Goal: Task Accomplishment & Management: Manage account settings

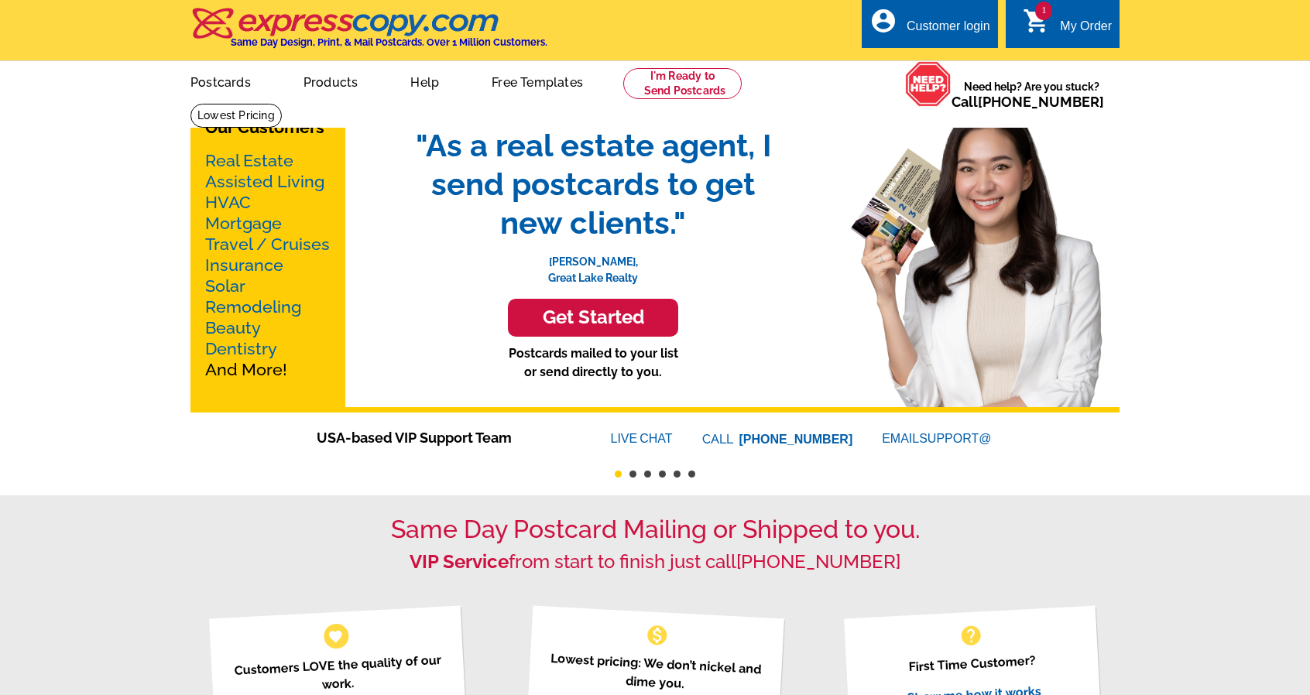
click at [1072, 19] on div "My Order" at bounding box center [1086, 30] width 52 height 22
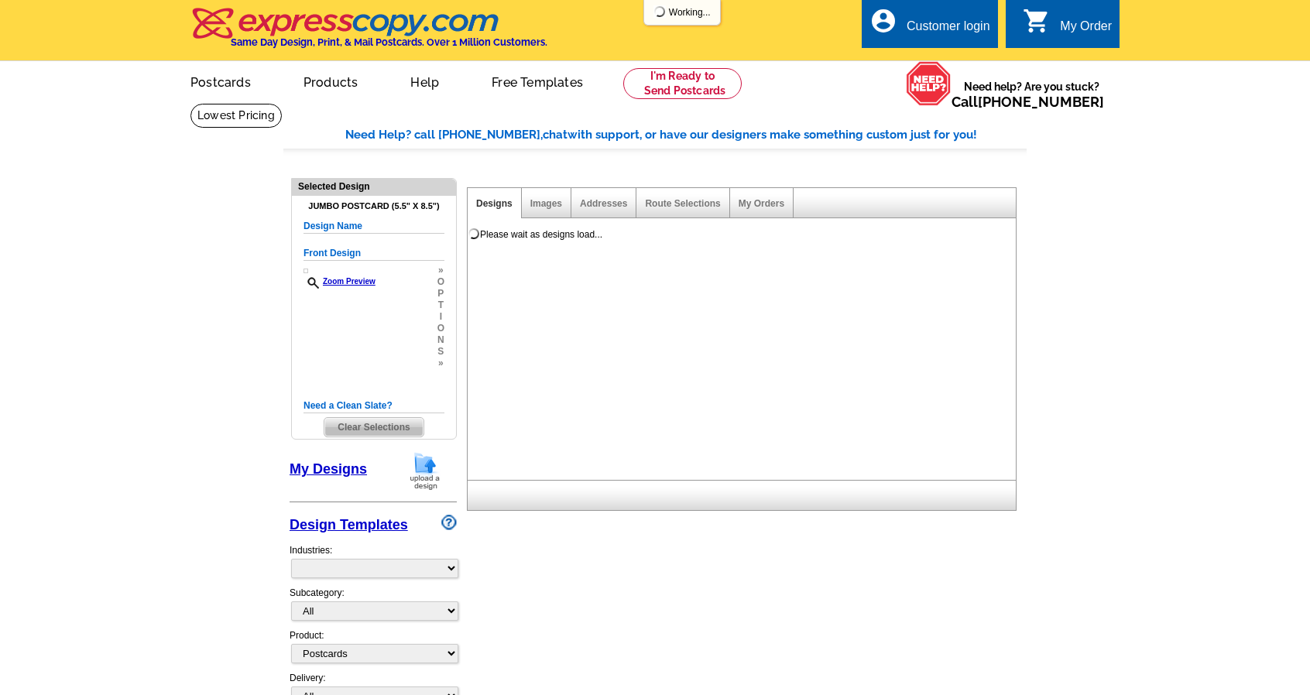
select select "1"
select select "2"
select select "back"
select select "785"
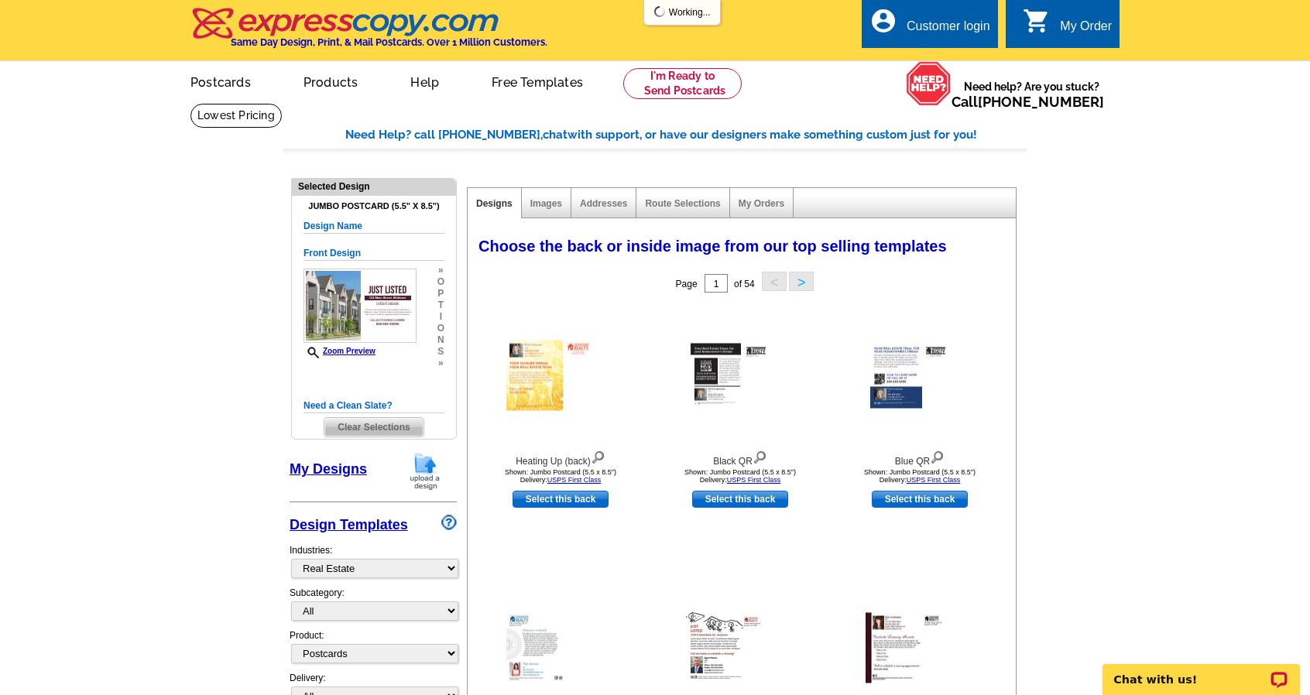
click at [395, 424] on span "Clear Selections" at bounding box center [373, 427] width 98 height 19
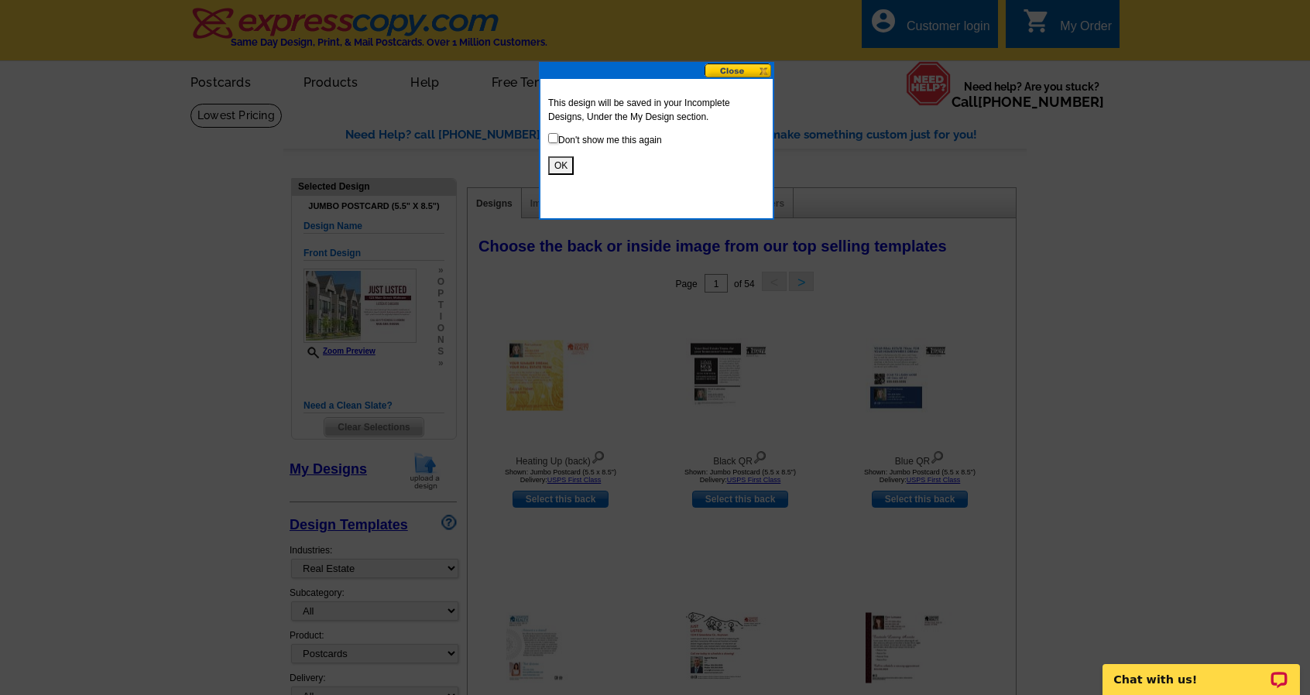
click at [562, 170] on button "OK" at bounding box center [561, 165] width 26 height 19
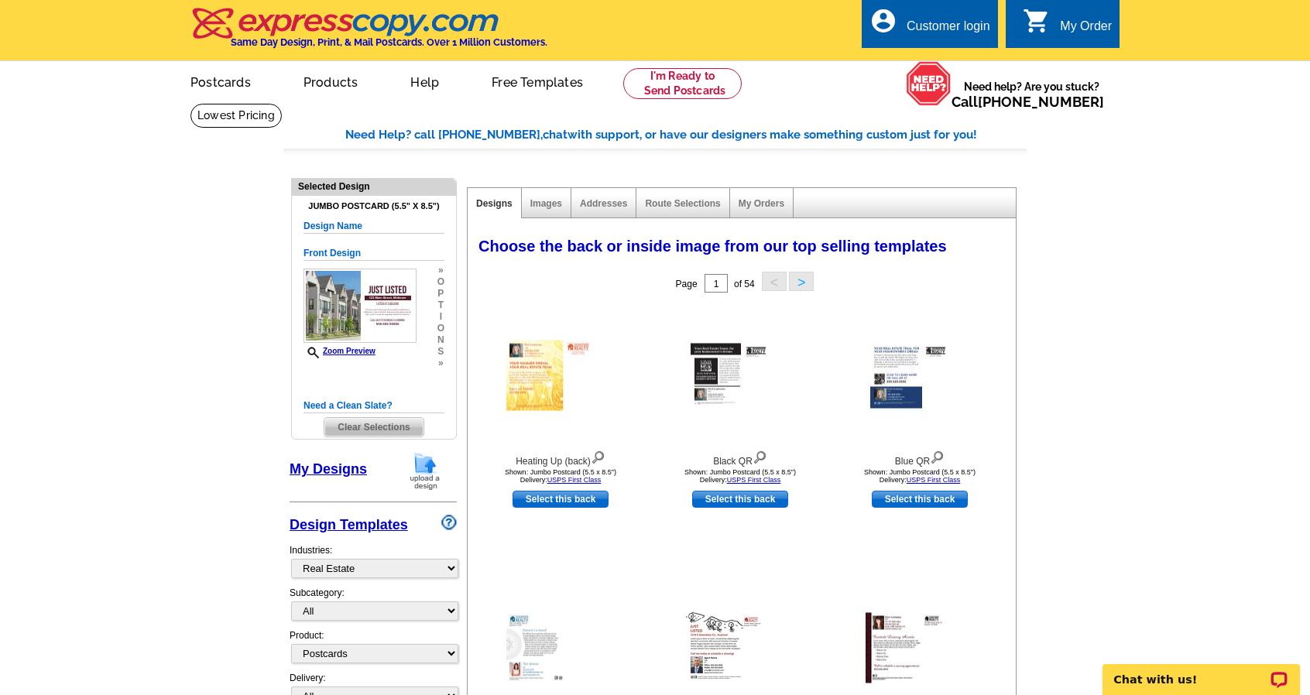
click at [911, 43] on div "account_circle Customer login" at bounding box center [930, 23] width 136 height 49
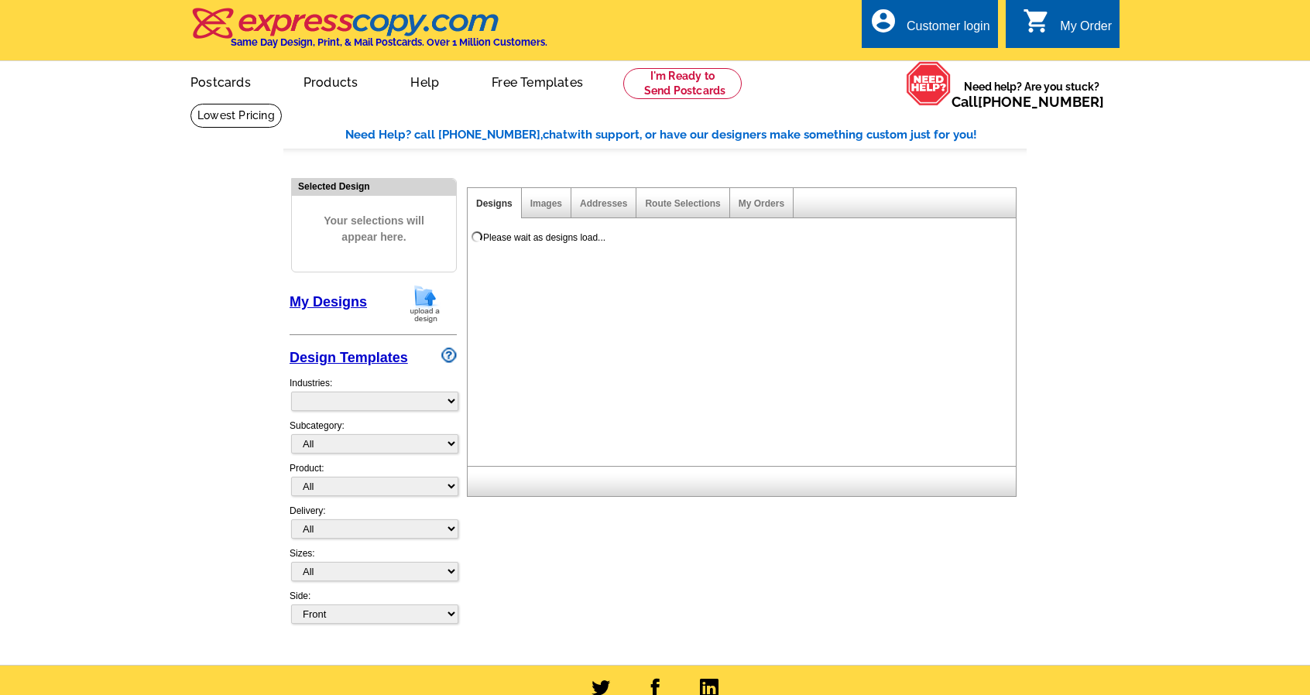
select select "785"
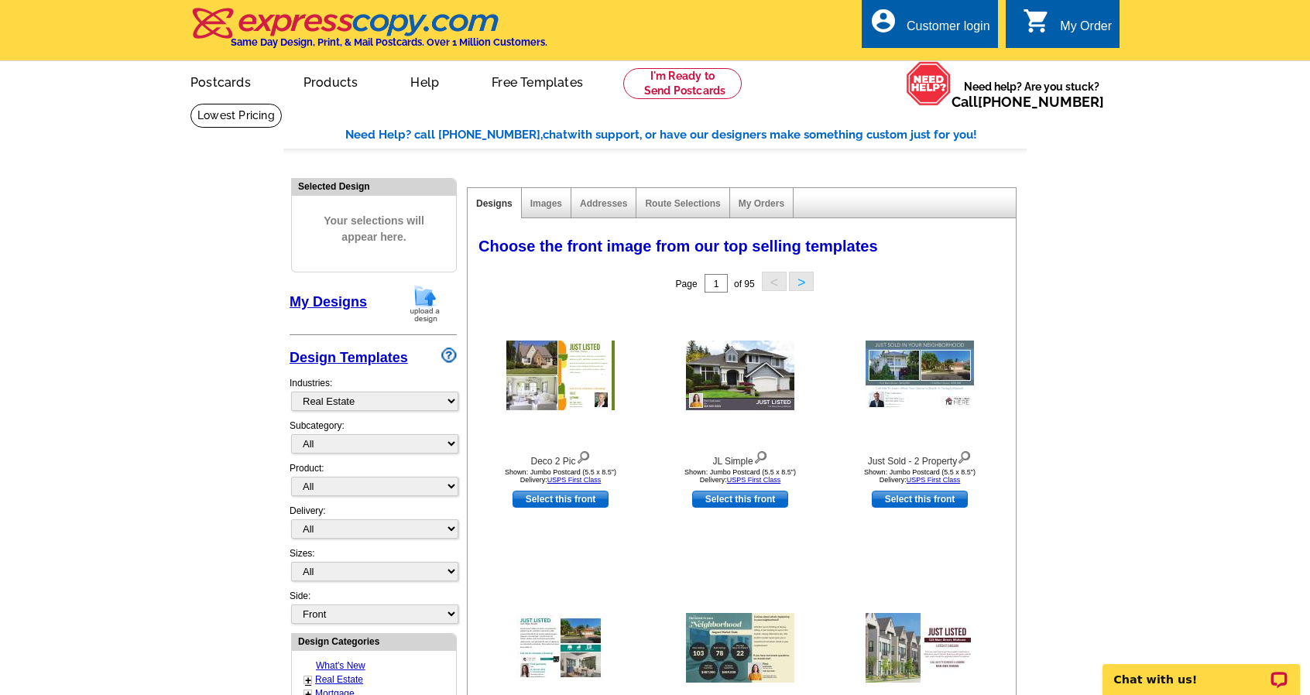
click at [937, 21] on div "Customer login" at bounding box center [949, 30] width 84 height 22
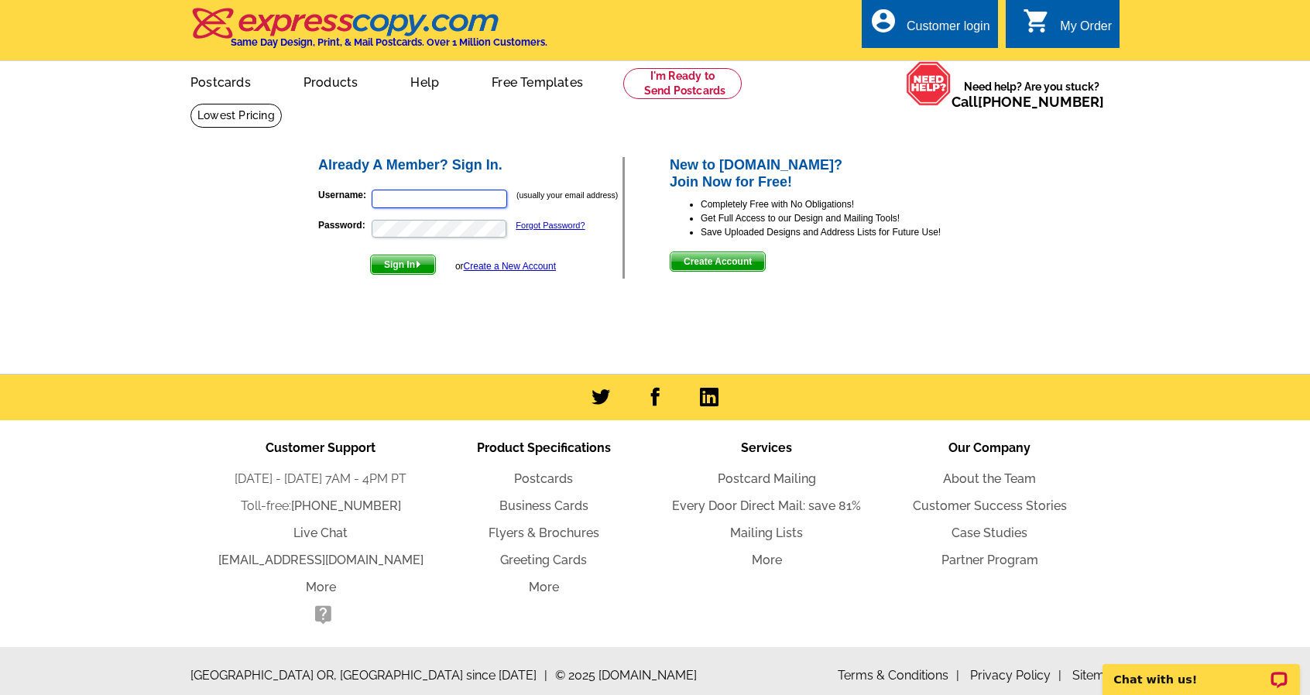
type input "Melinda@estridgegroup.com"
click at [412, 271] on span "Sign In" at bounding box center [403, 265] width 64 height 19
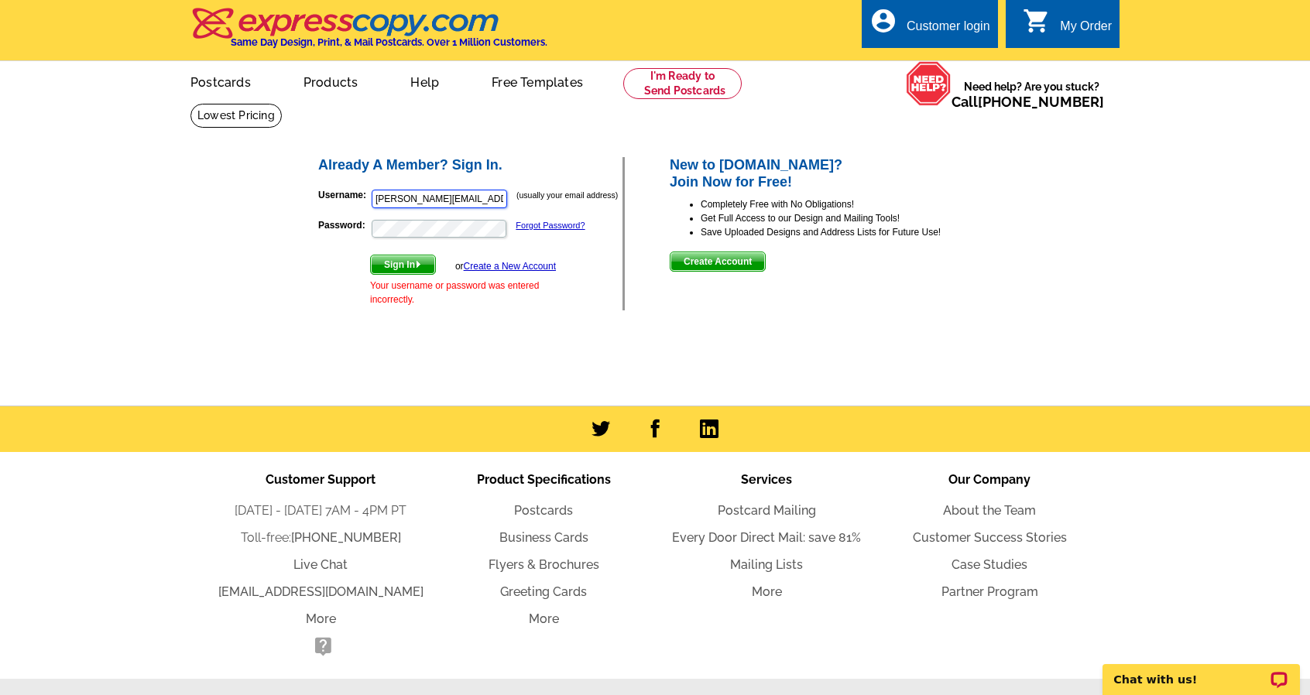
drag, startPoint x: 497, startPoint y: 194, endPoint x: 136, endPoint y: 197, distance: 361.6
click at [136, 197] on main "Already A Member? Sign In. Username: Melinda@estridgegroup.com (usually your em…" at bounding box center [655, 254] width 1310 height 303
type input "rea"
click at [558, 224] on link "Forgot Password?" at bounding box center [550, 225] width 69 height 9
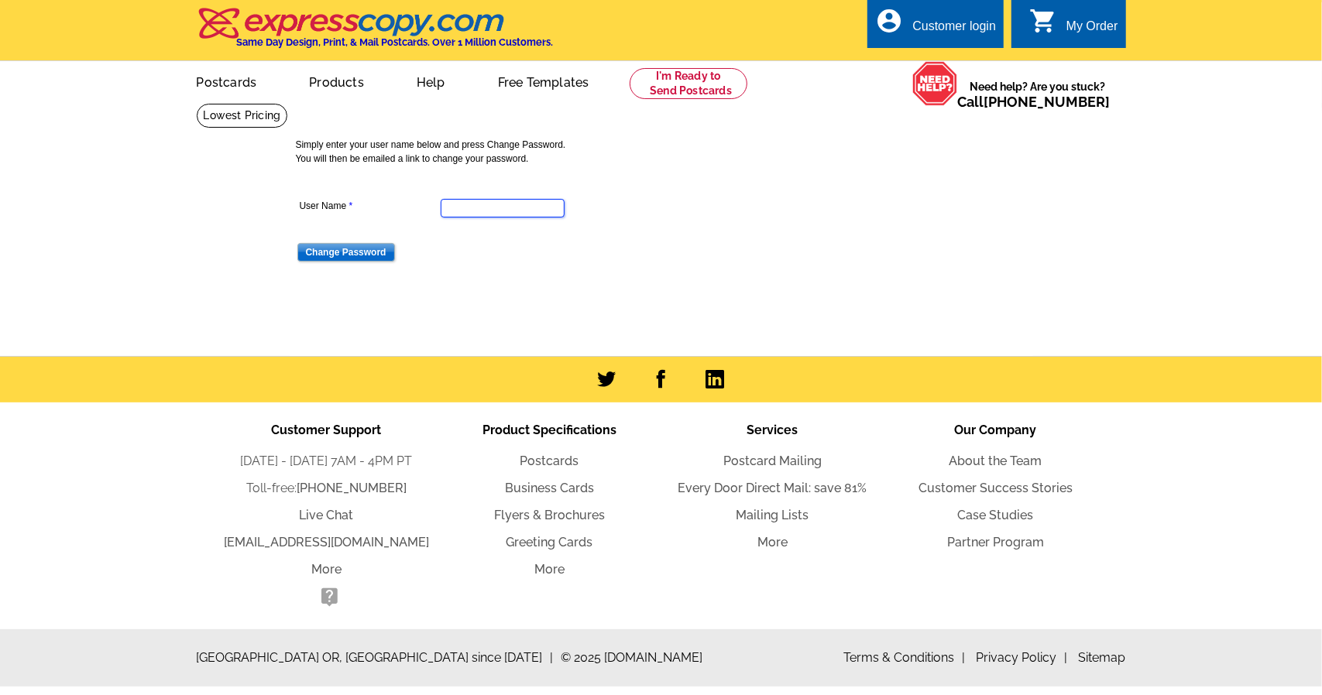
click at [545, 202] on input "User Name" at bounding box center [503, 208] width 124 height 19
paste input "Melinda@estridgegroup.com"
type input "Melinda@estridgegroup.com"
click at [358, 252] on input "Change Password" at bounding box center [346, 252] width 98 height 19
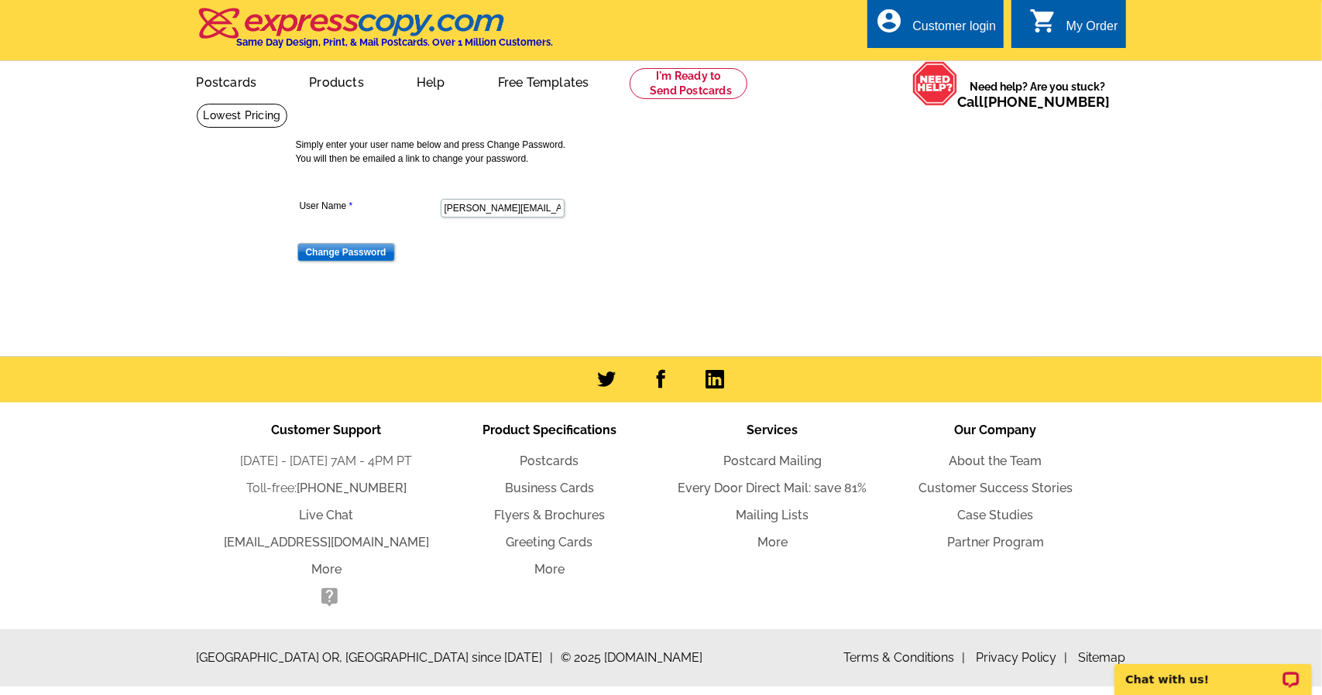
scroll to position [0, 0]
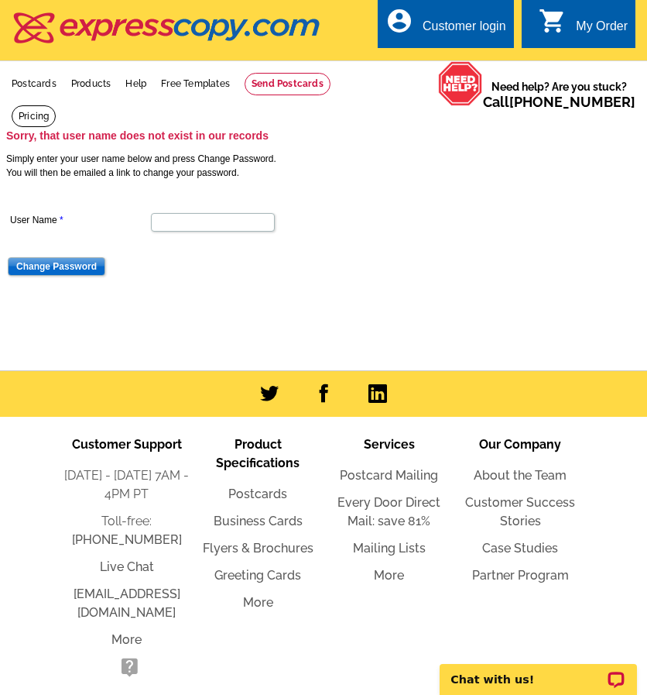
click at [434, 35] on div "Customer login" at bounding box center [465, 30] width 84 height 22
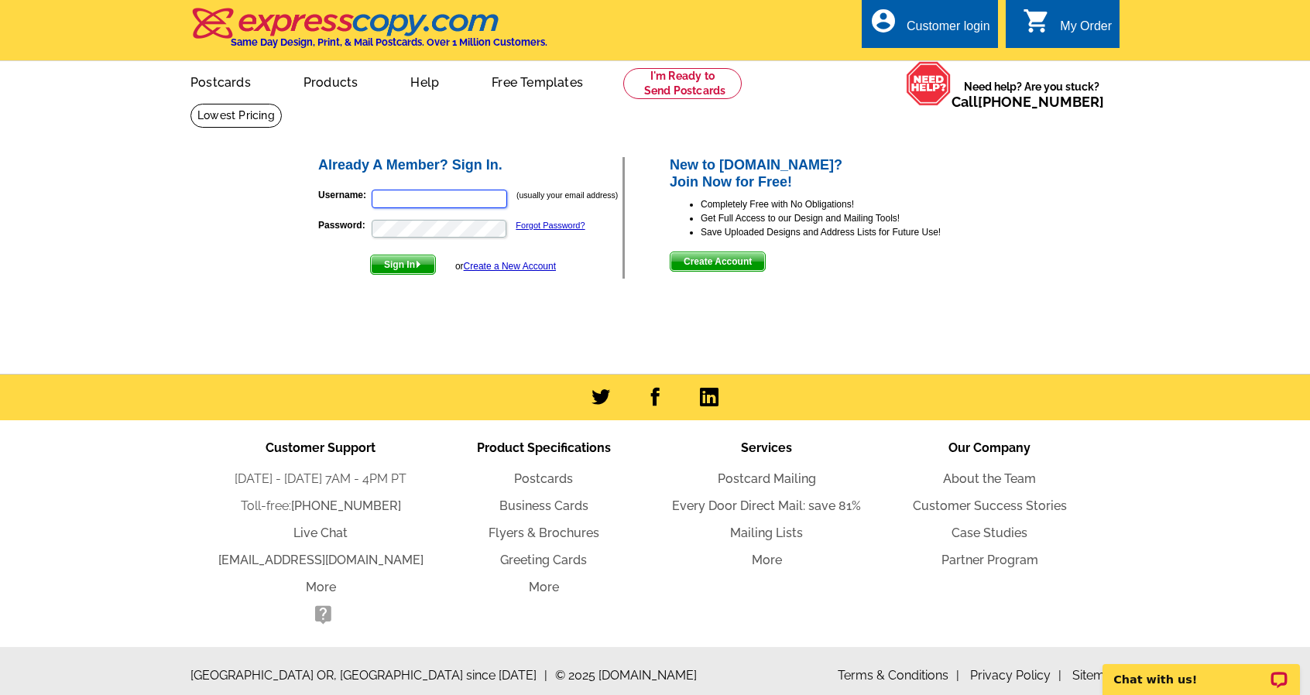
type input "[PERSON_NAME][EMAIL_ADDRESS][DOMAIN_NAME]"
click at [474, 205] on input "[PERSON_NAME][EMAIL_ADDRESS][DOMAIN_NAME]" at bounding box center [440, 199] width 136 height 19
drag, startPoint x: 502, startPoint y: 204, endPoint x: 361, endPoint y: 204, distance: 140.9
click at [361, 204] on p "Username: Melinda@estridgegroup.com (usually your email address)" at bounding box center [470, 199] width 304 height 22
click at [321, 233] on p "Password: Forgot Password?" at bounding box center [470, 228] width 304 height 21
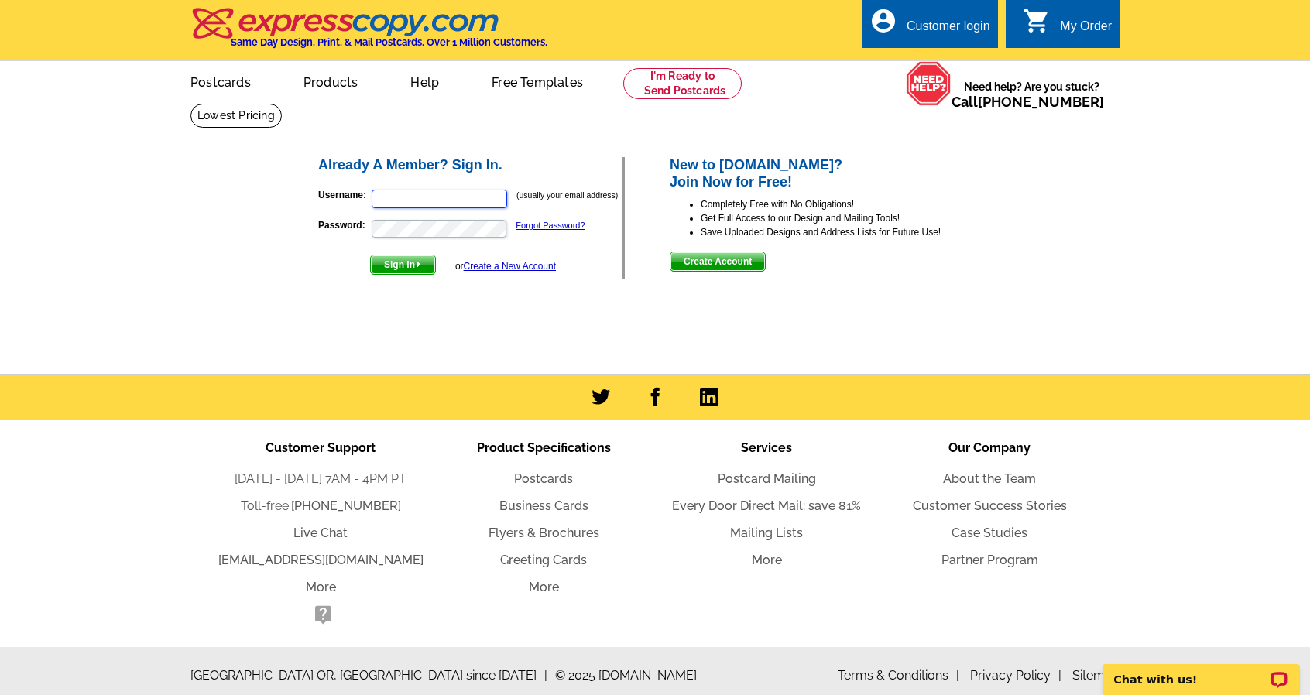
type input "[PERSON_NAME][EMAIL_ADDRESS][DOMAIN_NAME]"
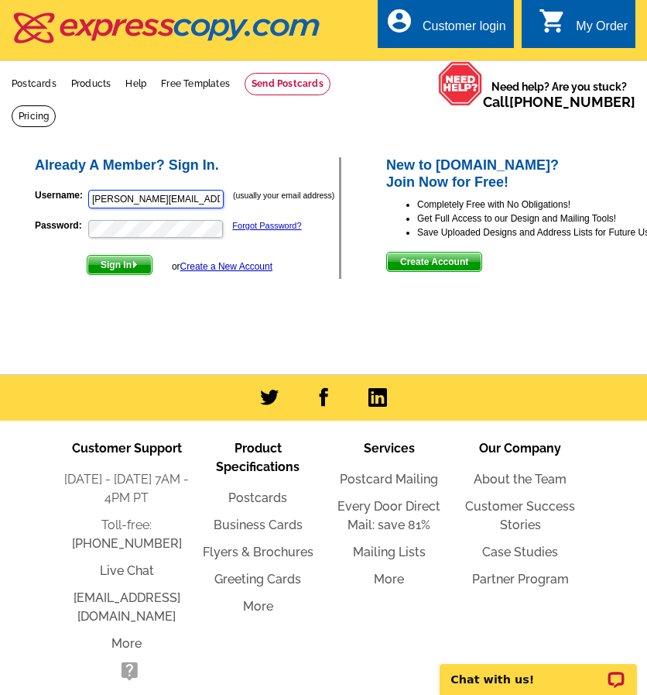
click at [181, 192] on input "[PERSON_NAME][EMAIL_ADDRESS][DOMAIN_NAME]" at bounding box center [156, 199] width 136 height 19
click at [181, 193] on input "[PERSON_NAME][EMAIL_ADDRESS][DOMAIN_NAME]" at bounding box center [156, 199] width 136 height 19
paste input "the"
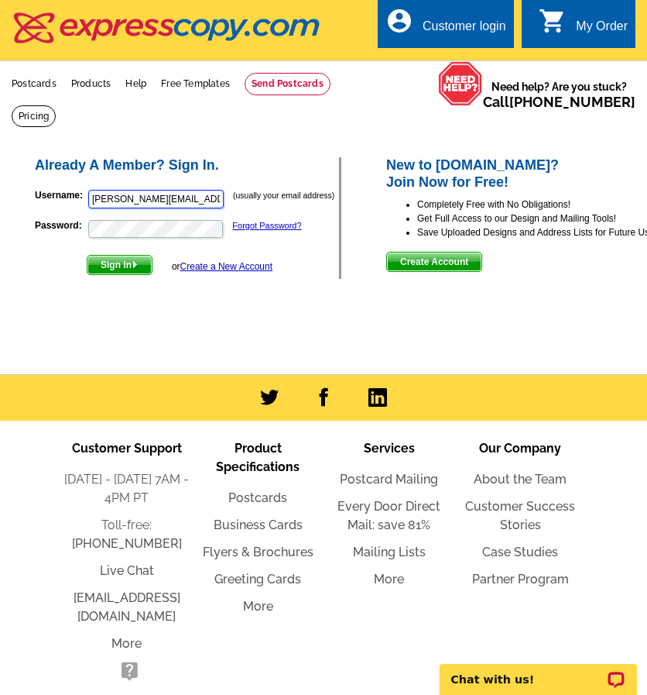
scroll to position [0, 3]
type input "[PERSON_NAME][EMAIL_ADDRESS][DOMAIN_NAME]"
click at [41, 234] on p "Password: Forgot Password?" at bounding box center [187, 228] width 304 height 21
click at [108, 261] on span "Sign In" at bounding box center [119, 265] width 64 height 19
